Goal: Information Seeking & Learning: Learn about a topic

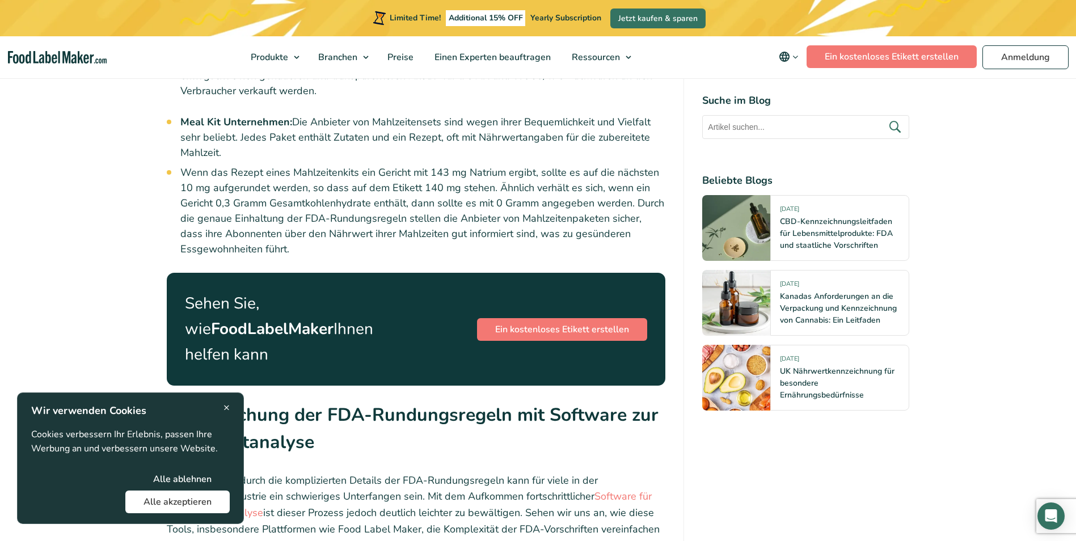
scroll to position [3859, 0]
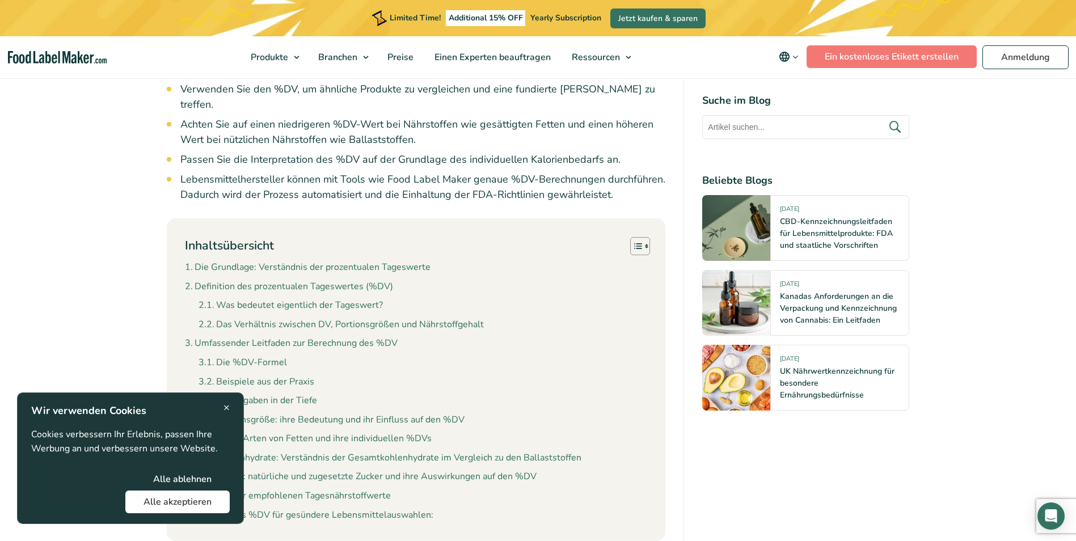
scroll to position [1021, 0]
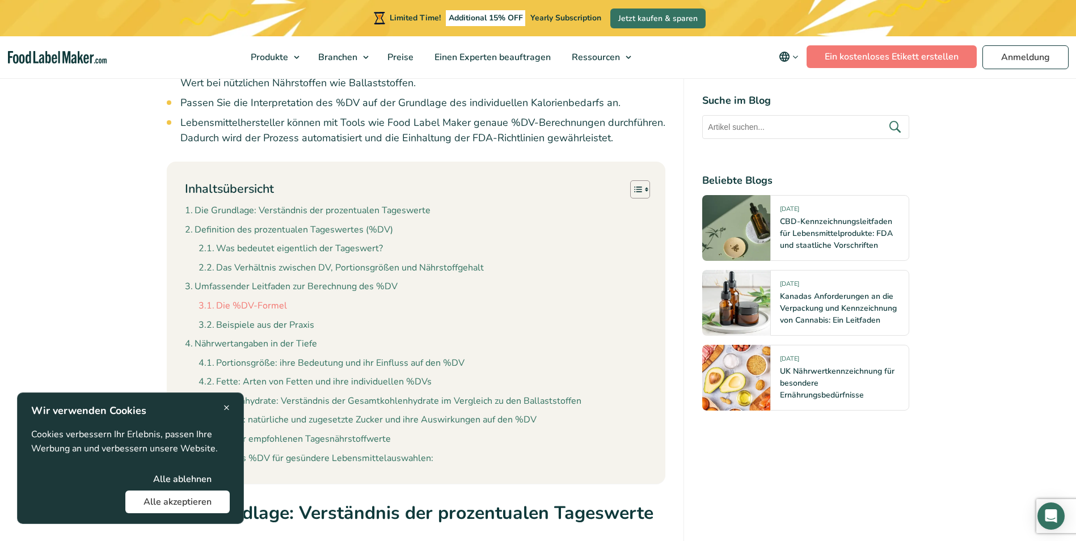
click at [284, 299] on link "Die %DV-Formel" at bounding box center [243, 306] width 89 height 15
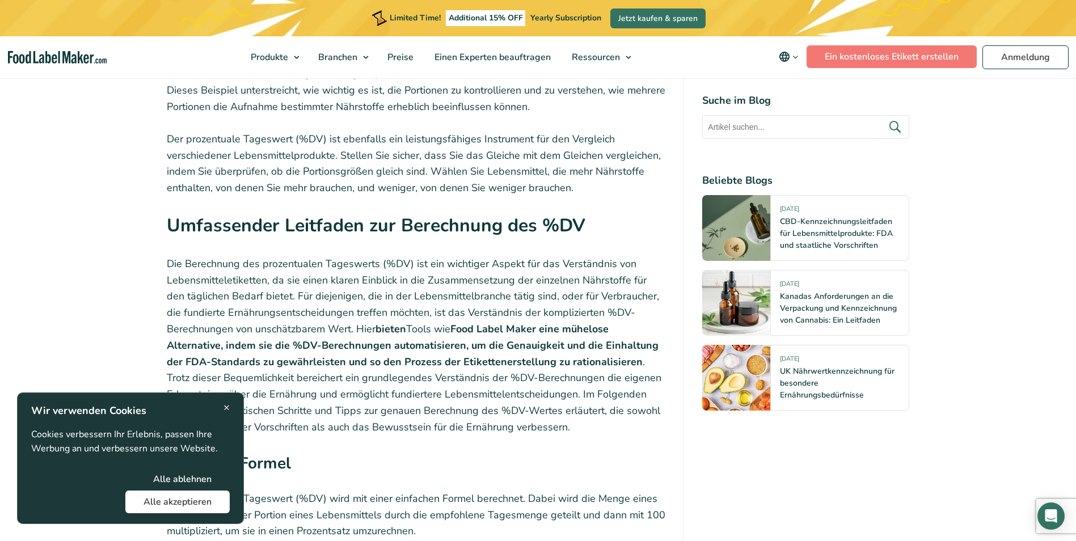
scroll to position [3457, 0]
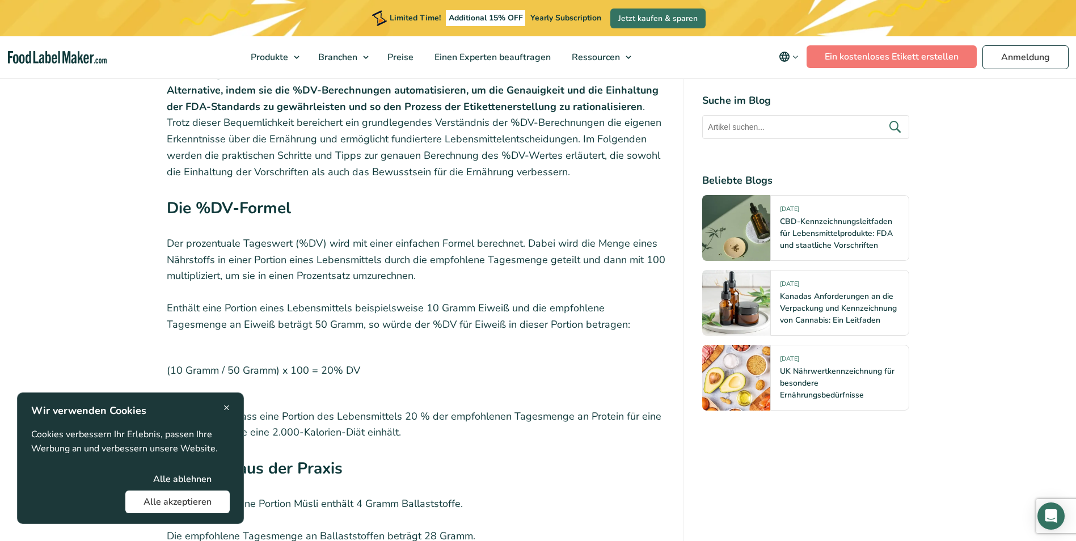
click at [224, 405] on span "×" at bounding box center [227, 407] width 6 height 15
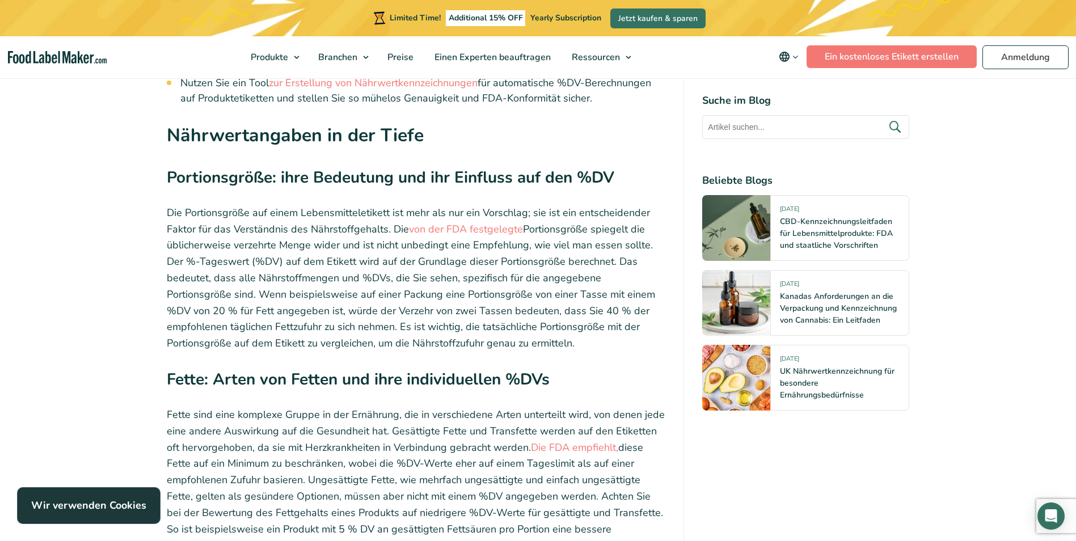
scroll to position [4479, 0]
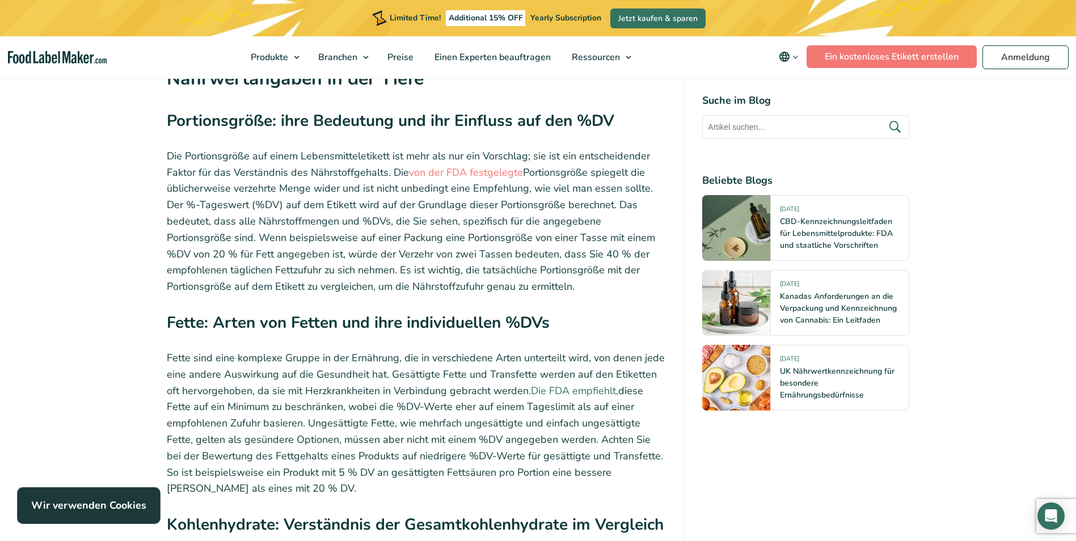
click at [575, 384] on link "Die FDA empfiehlt," at bounding box center [574, 391] width 87 height 14
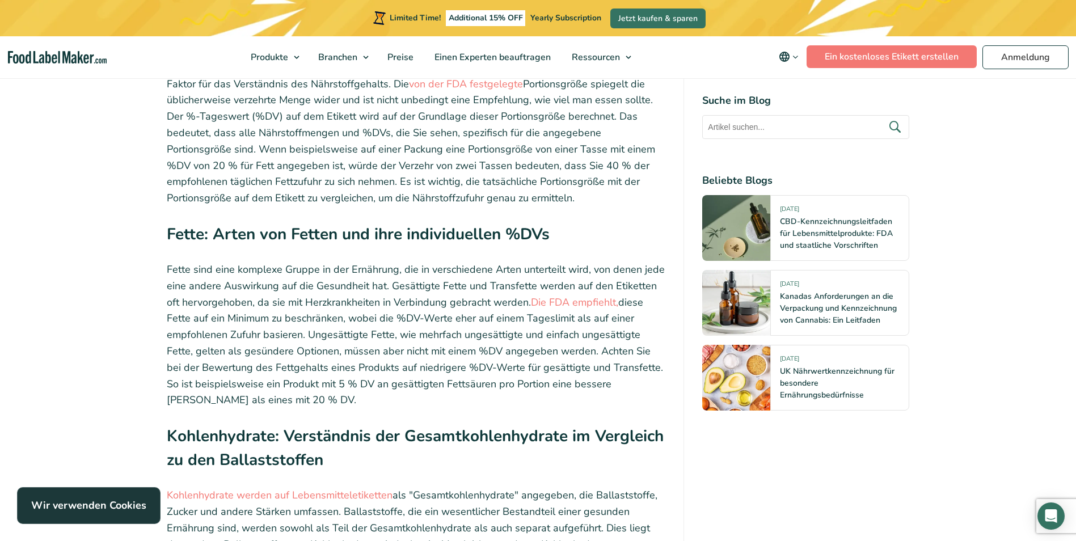
scroll to position [4592, 0]
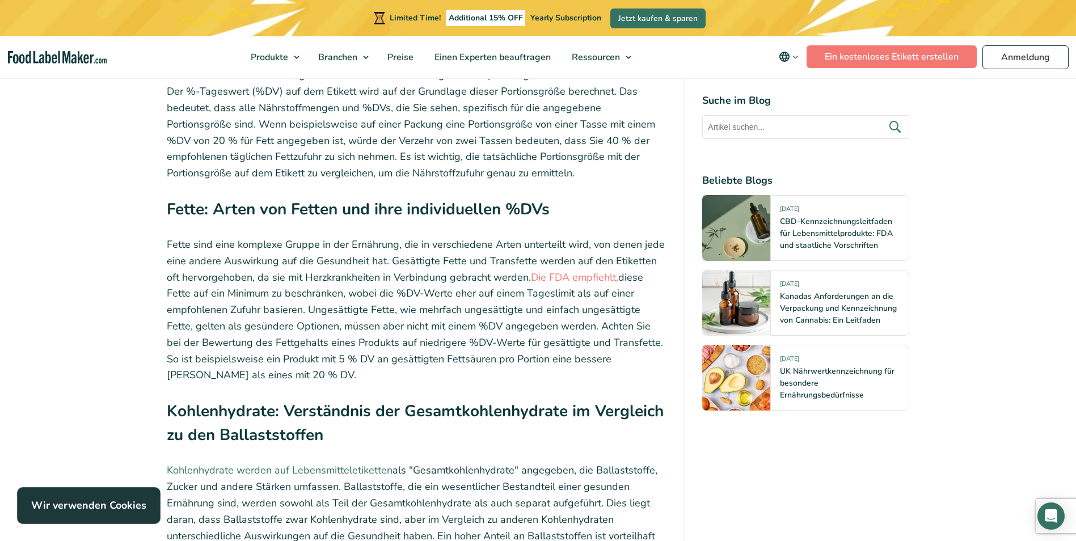
click at [381, 464] on link "Kohlenhydrate werden auf Lebensmitteletiketten" at bounding box center [280, 471] width 226 height 14
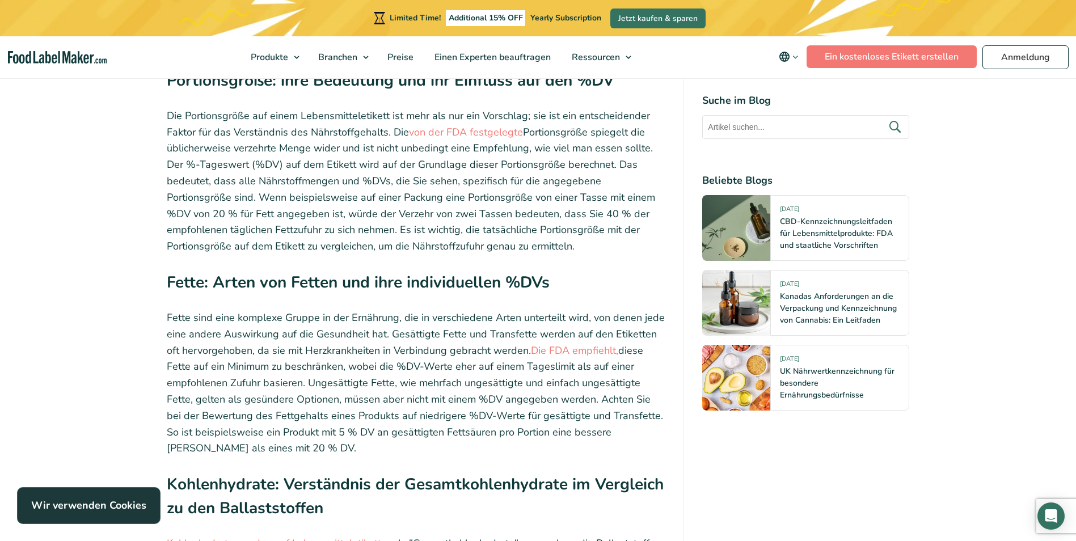
scroll to position [4365, 0]
